Goal: Book appointment/travel/reservation

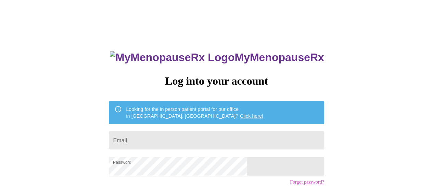
click at [177, 135] on input "Email" at bounding box center [216, 140] width 215 height 19
type input "sarastangel@comcast.net"
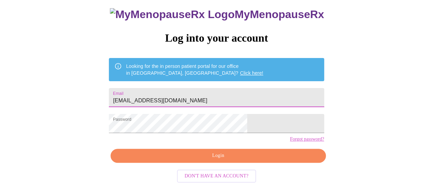
scroll to position [52, 0]
click at [215, 160] on span "Login" at bounding box center [217, 156] width 199 height 9
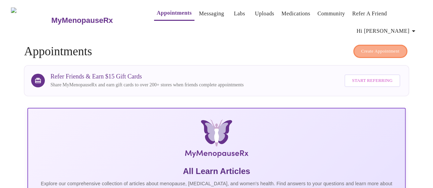
click at [373, 48] on span "Create Appointment" at bounding box center [380, 52] width 38 height 8
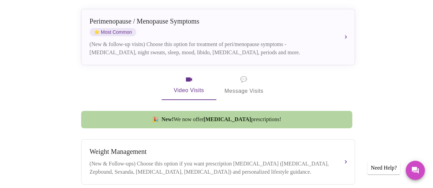
scroll to position [171, 0]
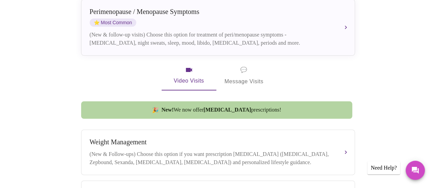
click at [240, 65] on span "💬 Message Visits" at bounding box center [243, 75] width 39 height 21
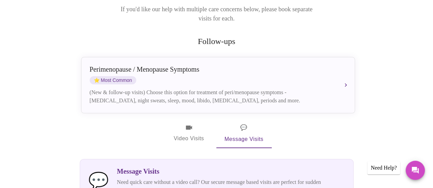
scroll to position [103, 0]
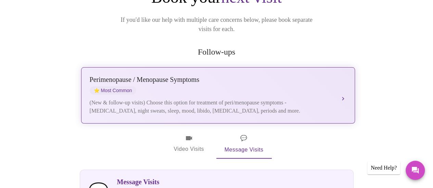
click at [343, 76] on div "Perimenopause / Menopause Symptoms ⭐ Most Common (New & follow-up visits) Choos…" at bounding box center [218, 95] width 256 height 39
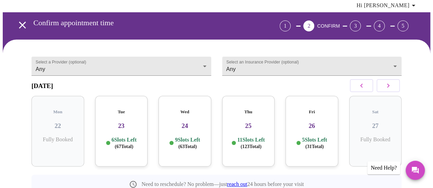
scroll to position [34, 0]
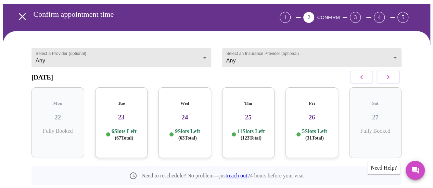
click at [250, 128] on p "11 Slots Left ( 123 Total)" at bounding box center [250, 134] width 27 height 13
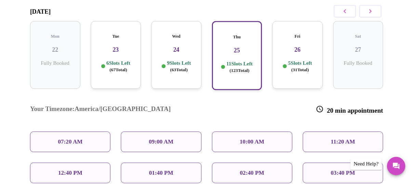
scroll to position [103, 0]
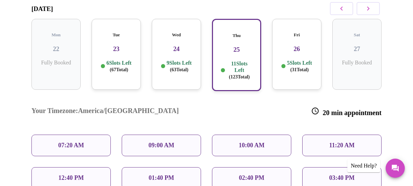
click at [259, 142] on p "10:00 AM" at bounding box center [252, 145] width 26 height 7
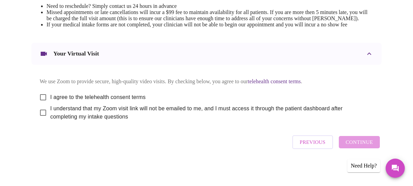
scroll to position [338, 0]
click at [40, 96] on input "I agree to the telehealth consent terms" at bounding box center [43, 97] width 14 height 14
checkbox input "true"
click at [41, 112] on input "I understand that my Zoom visit link will not be emailed to me, and I must acce…" at bounding box center [43, 112] width 14 height 14
checkbox input "true"
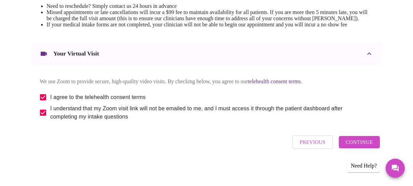
click at [365, 146] on span "Continue" at bounding box center [359, 141] width 27 height 9
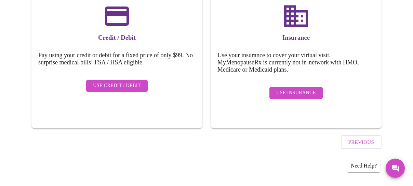
scroll to position [115, 0]
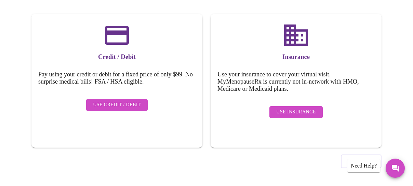
click at [309, 108] on span "Use Insurance" at bounding box center [295, 112] width 39 height 9
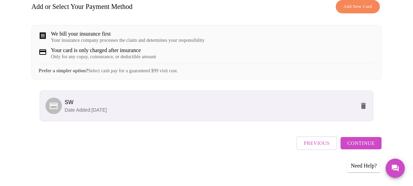
scroll to position [122, 0]
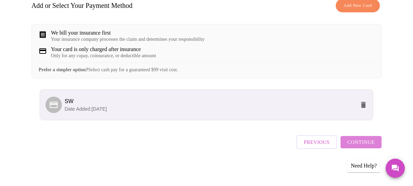
click at [363, 146] on span "Continue" at bounding box center [360, 141] width 27 height 9
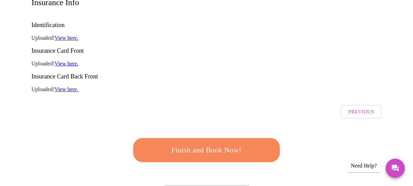
click at [228, 144] on span "Finish and Book Now!" at bounding box center [206, 150] width 127 height 13
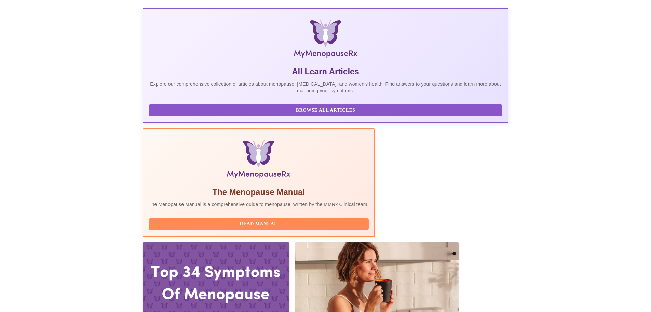
scroll to position [103, 0]
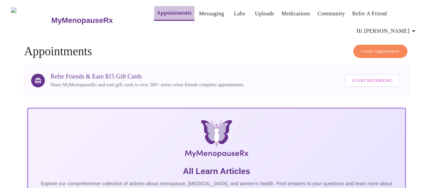
click at [161, 13] on link "Appointments" at bounding box center [174, 13] width 35 height 10
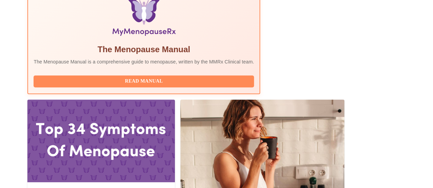
scroll to position [274, 0]
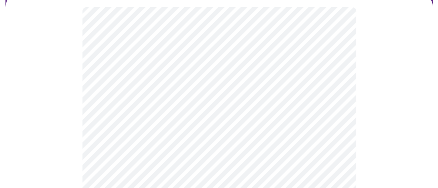
scroll to position [68, 0]
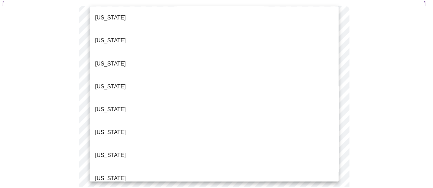
scroll to position [103, 0]
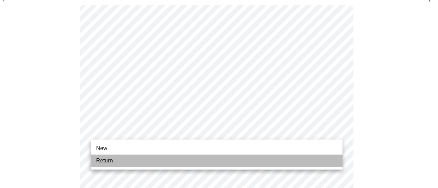
click at [166, 158] on li "Return" at bounding box center [217, 161] width 252 height 12
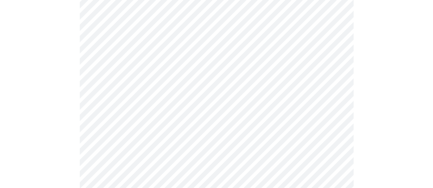
scroll to position [410, 0]
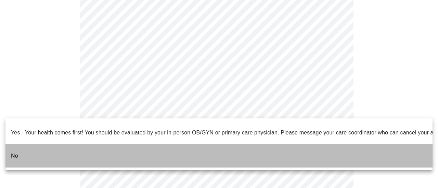
click at [34, 146] on li "No" at bounding box center [218, 156] width 427 height 23
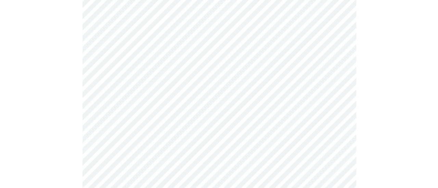
scroll to position [0, 0]
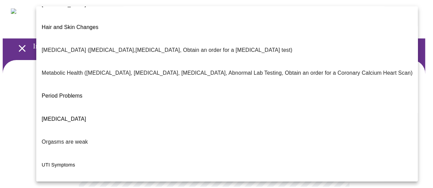
scroll to position [166, 0]
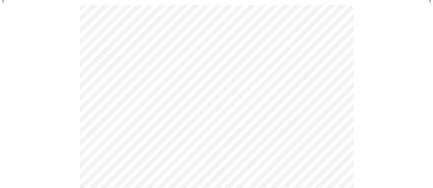
scroll to position [103, 0]
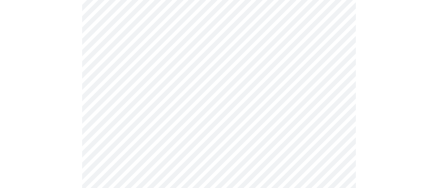
click at [288, 108] on body "MyMenopauseRx Appointments Messaging Labs Uploads Medications Community Refer a…" at bounding box center [219, 108] width 432 height 416
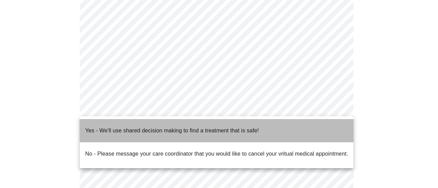
click at [216, 130] on span "Yes - We'll use shared decision making to find a treatment that is safe!" at bounding box center [171, 130] width 173 height 19
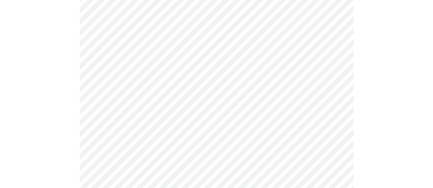
scroll to position [171, 0]
click at [369, 128] on div at bounding box center [216, 66] width 427 height 355
click at [31, 104] on div at bounding box center [216, 66] width 427 height 355
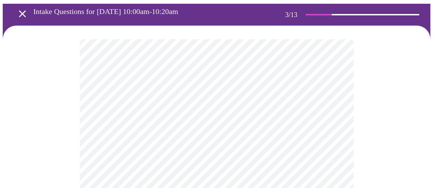
scroll to position [68, 0]
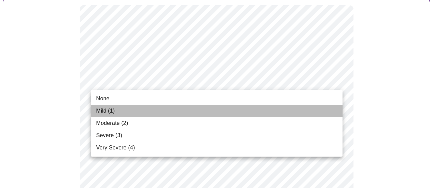
click at [190, 110] on li "Mild (1)" at bounding box center [217, 111] width 252 height 12
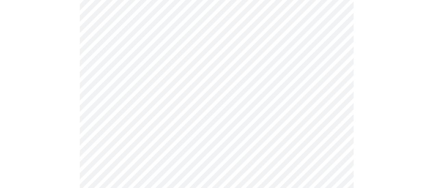
scroll to position [103, 0]
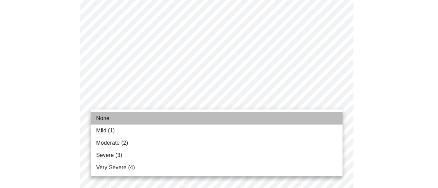
click at [268, 121] on li "None" at bounding box center [217, 119] width 252 height 12
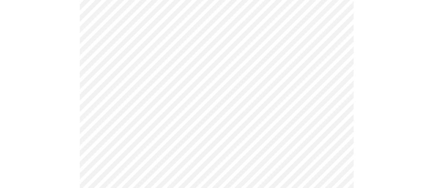
scroll to position [137, 0]
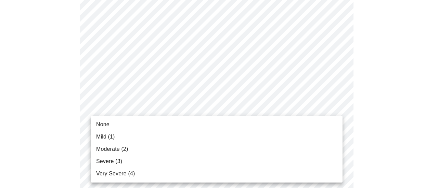
click at [294, 125] on li "None" at bounding box center [217, 125] width 252 height 12
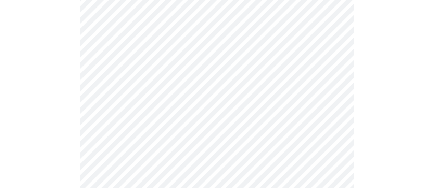
scroll to position [205, 0]
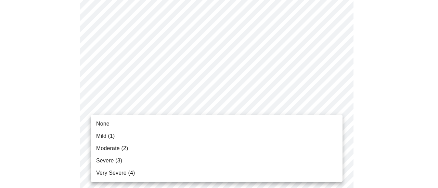
click at [309, 125] on li "None" at bounding box center [217, 124] width 252 height 12
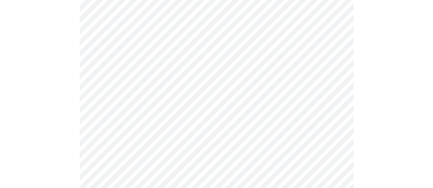
scroll to position [274, 0]
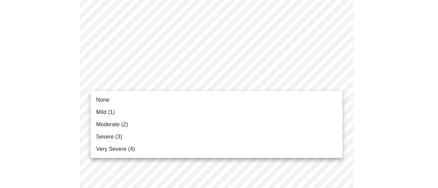
click at [319, 86] on body "MyMenopauseRx Appointments Messaging Labs Uploads Medications Community Refer a…" at bounding box center [219, 169] width 432 height 881
click at [312, 103] on li "None" at bounding box center [217, 100] width 252 height 12
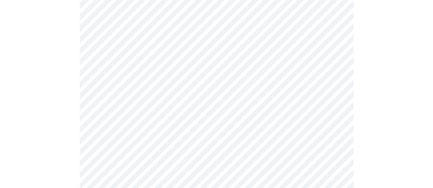
scroll to position [308, 0]
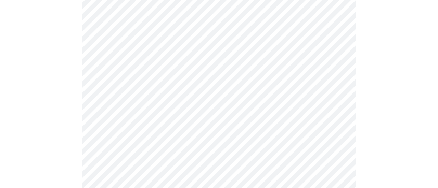
click at [321, 92] on body "MyMenopauseRx Appointments Messaging Labs Uploads Medications Community Refer a…" at bounding box center [219, 130] width 432 height 871
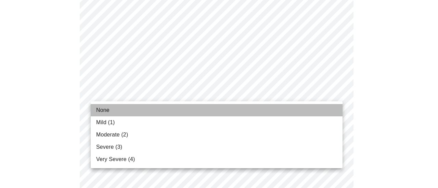
click at [310, 114] on li "None" at bounding box center [217, 110] width 252 height 12
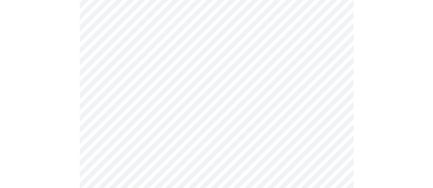
click at [286, 93] on body "MyMenopauseRx Appointments Messaging Labs Uploads Medications Community Refer a…" at bounding box center [216, 126] width 427 height 862
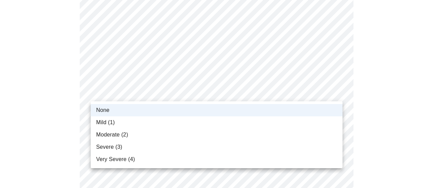
click at [283, 119] on li "Mild (1)" at bounding box center [217, 123] width 252 height 12
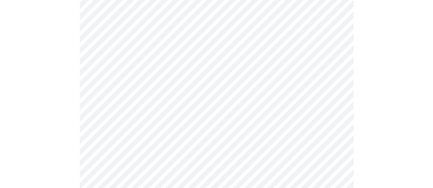
click at [372, 92] on div at bounding box center [216, 154] width 427 height 805
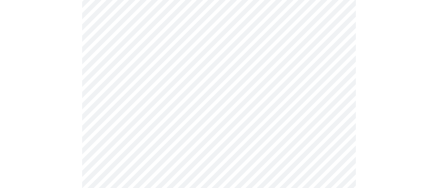
click at [299, 43] on body "MyMenopauseRx Appointments Messaging Labs Uploads Medications Community Refer a…" at bounding box center [219, 23] width 432 height 862
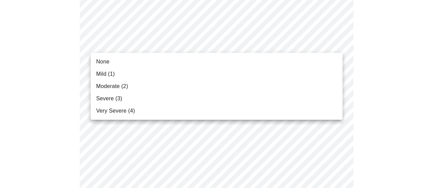
click at [292, 63] on li "None" at bounding box center [217, 62] width 252 height 12
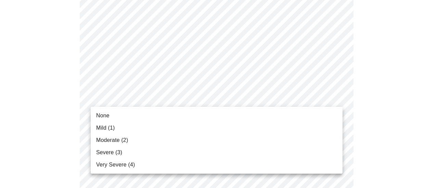
click at [283, 102] on body "MyMenopauseRx Appointments Messaging Labs Uploads Medications Community Refer a…" at bounding box center [219, 18] width 432 height 852
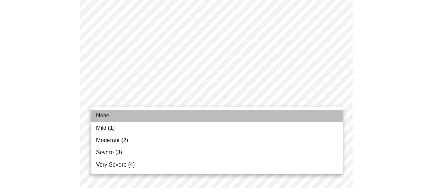
click at [283, 116] on li "None" at bounding box center [217, 116] width 252 height 12
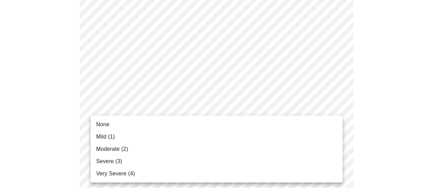
click at [298, 150] on body "MyMenopauseRx Appointments Messaging Labs Uploads Medications Community Refer a…" at bounding box center [219, 13] width 432 height 843
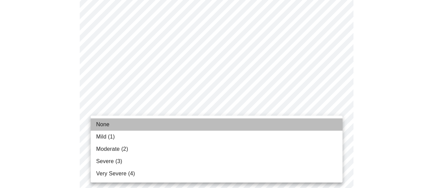
click at [288, 124] on li "None" at bounding box center [217, 125] width 252 height 12
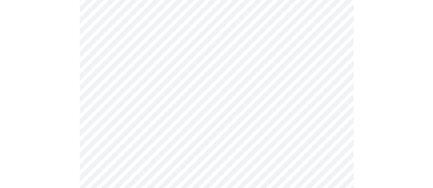
scroll to position [513, 0]
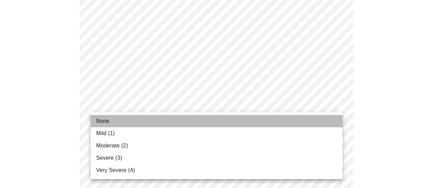
click at [295, 122] on li "None" at bounding box center [217, 121] width 252 height 12
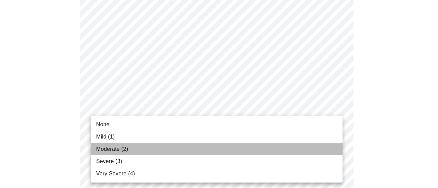
click at [274, 153] on li "Moderate (2)" at bounding box center [217, 149] width 252 height 12
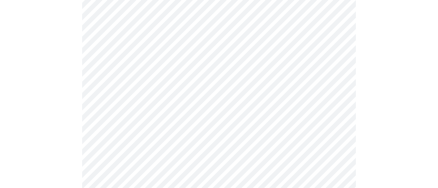
click at [228, 108] on body "MyMenopauseRx Appointments Messaging Labs Uploads Medications Community Refer a…" at bounding box center [219, 37] width 432 height 684
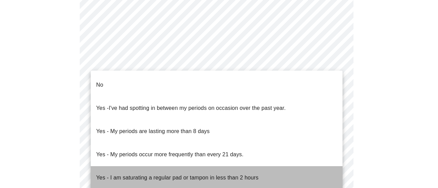
click at [214, 174] on p "Yes - I am saturating a regular pad or tampon in less than 2 hours" at bounding box center [177, 178] width 162 height 8
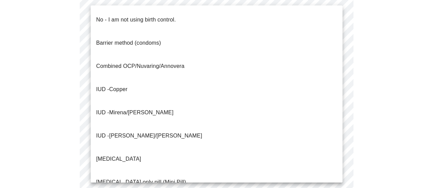
click at [229, 163] on body "MyMenopauseRx Appointments Messaging Labs Uploads Medications Community Refer a…" at bounding box center [219, 35] width 432 height 680
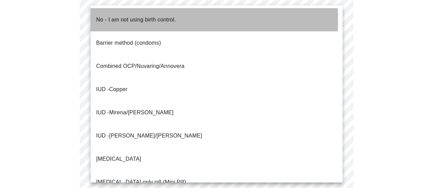
click at [138, 20] on span "No - I am not using birth control." at bounding box center [136, 19] width 80 height 19
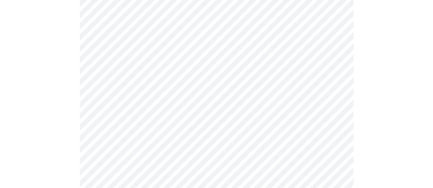
scroll to position [410, 0]
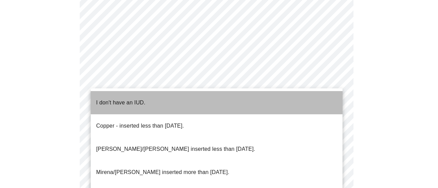
click at [213, 101] on li "I don't have an IUD." at bounding box center [217, 102] width 252 height 23
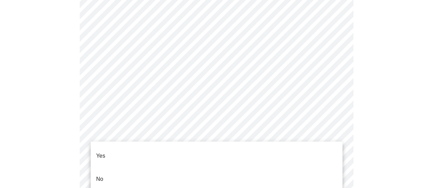
click at [188, 158] on li "Yes" at bounding box center [217, 156] width 252 height 23
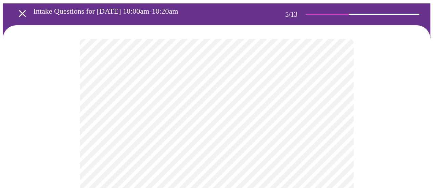
scroll to position [68, 0]
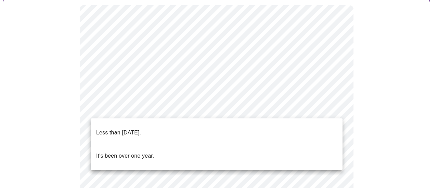
click at [170, 128] on li "Less than [DATE]." at bounding box center [217, 132] width 252 height 23
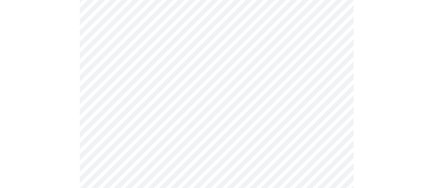
scroll to position [137, 0]
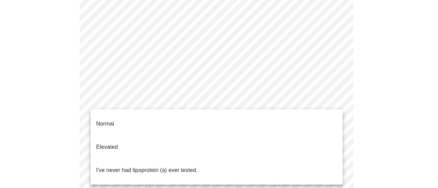
click at [332, 103] on body "MyMenopauseRx Appointments Messaging Labs Uploads Medications Community Refer a…" at bounding box center [219, 123] width 432 height 515
click at [378, 97] on div at bounding box center [219, 94] width 438 height 188
click at [339, 103] on body "MyMenopauseRx Appointments Messaging Labs Uploads Medications Community Refer a…" at bounding box center [219, 123] width 432 height 515
click at [339, 103] on div at bounding box center [219, 94] width 438 height 188
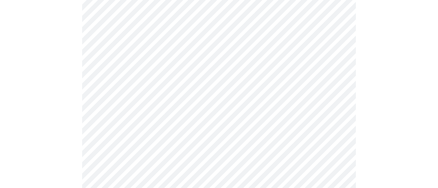
click at [228, 102] on body "MyMenopauseRx Appointments Messaging Labs Uploads Medications Community Refer a…" at bounding box center [219, 123] width 432 height 515
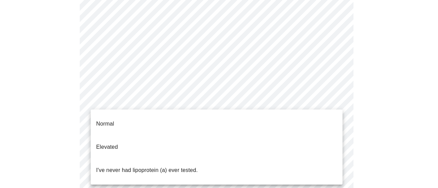
click at [112, 167] on p "I've never had lipoprotein (a) ever tested." at bounding box center [147, 171] width 102 height 8
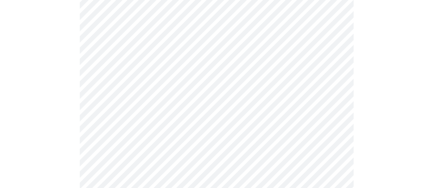
scroll to position [171, 0]
click at [374, 125] on div at bounding box center [216, 116] width 427 height 454
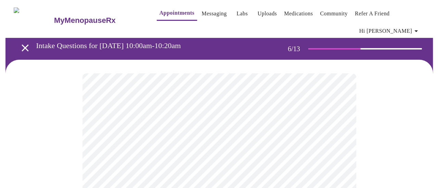
scroll to position [68, 0]
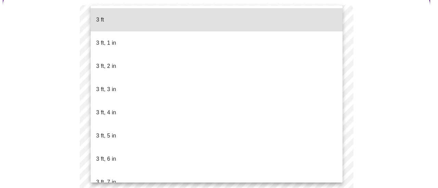
click at [127, 127] on body "MyMenopauseRx Appointments Messaging Labs Uploads Medications Community Refer a…" at bounding box center [219, 116] width 432 height 365
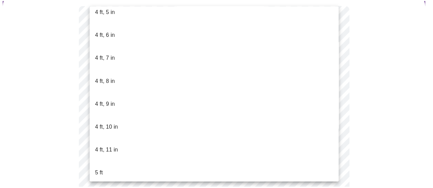
scroll to position [410, 0]
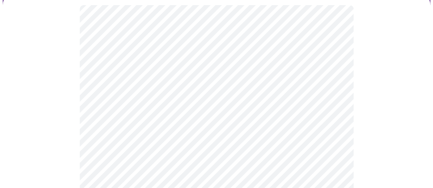
click at [392, 154] on div at bounding box center [216, 147] width 427 height 313
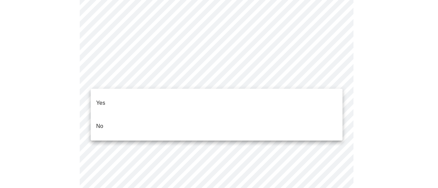
click at [214, 115] on li "No" at bounding box center [217, 126] width 252 height 23
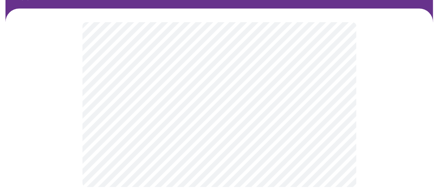
scroll to position [0, 0]
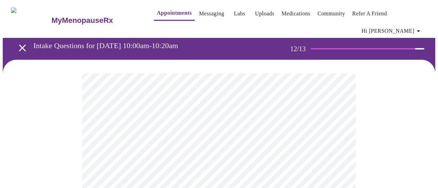
click at [252, 141] on body "MyMenopauseRx Appointments Messaging Labs Uploads Medications Community Refer a…" at bounding box center [219, 121] width 432 height 237
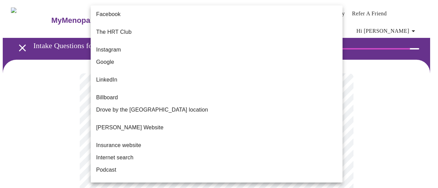
click at [127, 47] on li "Instagram" at bounding box center [217, 50] width 252 height 12
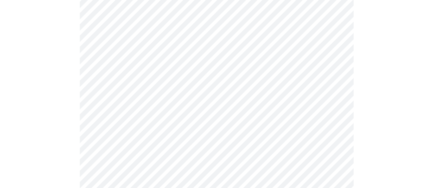
scroll to position [365, 0]
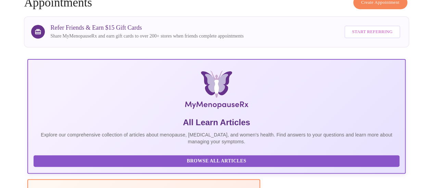
scroll to position [365, 0]
